Goal: Task Accomplishment & Management: Manage account settings

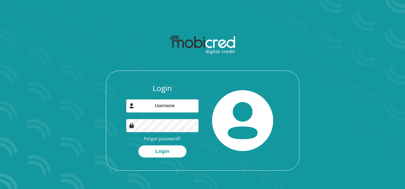
type input "[EMAIL_ADDRESS][DOMAIN_NAME]"
click at [150, 108] on input "[EMAIL_ADDRESS][DOMAIN_NAME]" at bounding box center [162, 106] width 72 height 13
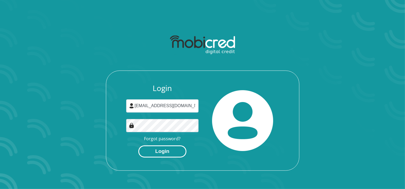
click at [162, 152] on button "Login" at bounding box center [162, 152] width 48 height 12
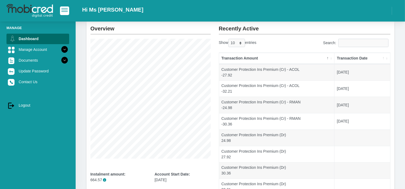
scroll to position [6, 0]
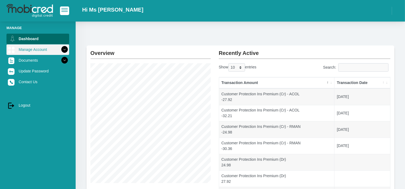
click at [60, 49] on icon at bounding box center [64, 49] width 9 height 9
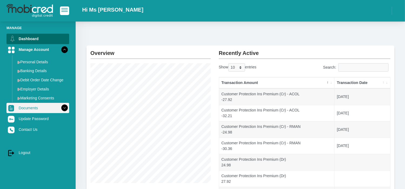
click at [60, 106] on icon at bounding box center [64, 108] width 9 height 9
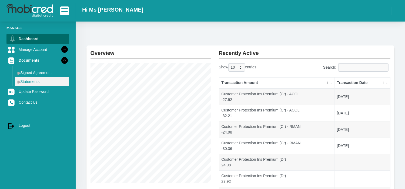
click at [31, 83] on link "Statements" at bounding box center [42, 81] width 54 height 9
click at [20, 82] on img at bounding box center [18, 82] width 3 height 4
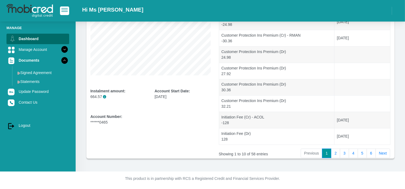
scroll to position [113, 0]
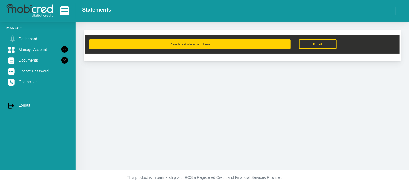
click at [207, 44] on button "View latest statement here" at bounding box center [189, 44] width 201 height 10
